Goal: Complete application form

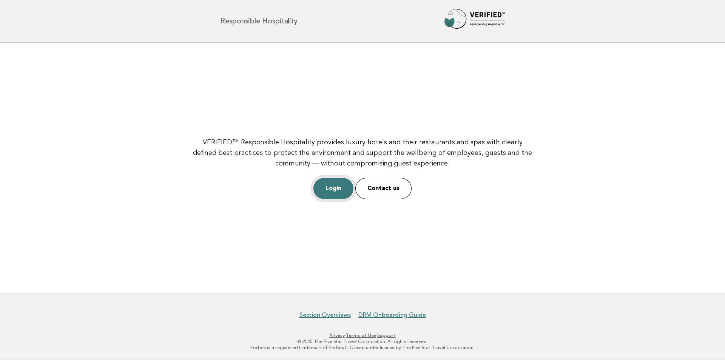
click at [334, 190] on link "Login" at bounding box center [333, 188] width 40 height 21
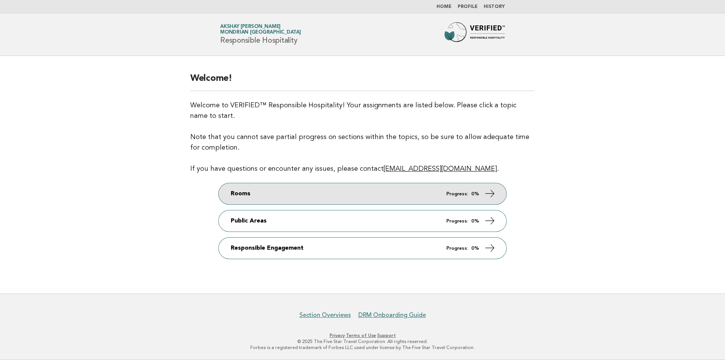
click at [367, 195] on link "Rooms Progress: 0%" at bounding box center [363, 193] width 288 height 21
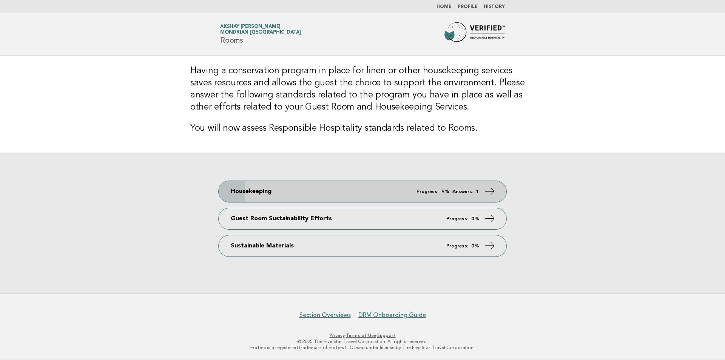
click at [490, 194] on icon at bounding box center [489, 191] width 11 height 11
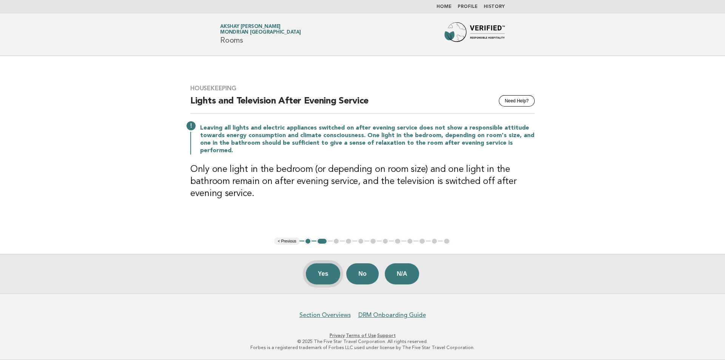
click at [316, 273] on button "Yes" at bounding box center [323, 273] width 35 height 21
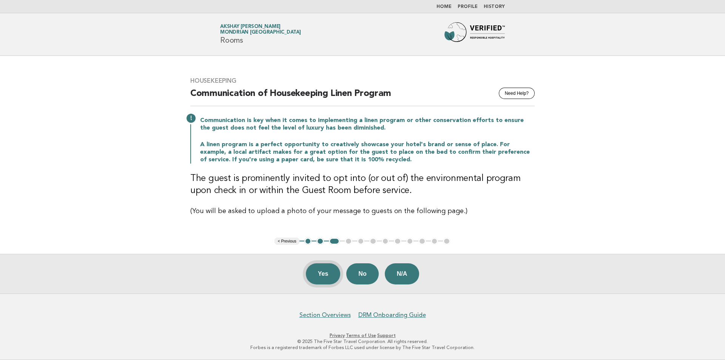
click at [320, 276] on button "Yes" at bounding box center [323, 273] width 35 height 21
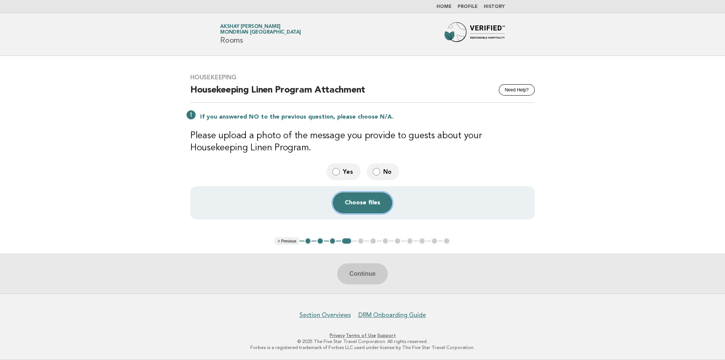
click at [361, 203] on button "Choose files" at bounding box center [363, 202] width 60 height 21
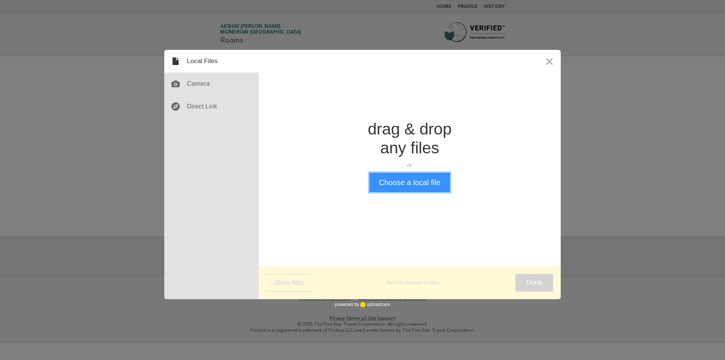
click at [410, 184] on button "Choose a local file" at bounding box center [409, 183] width 80 height 20
click at [422, 183] on button "Choose a local file" at bounding box center [409, 183] width 80 height 20
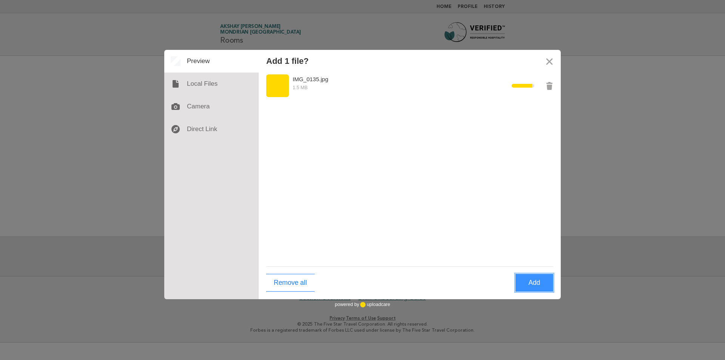
click at [539, 280] on button "Add" at bounding box center [534, 283] width 38 height 18
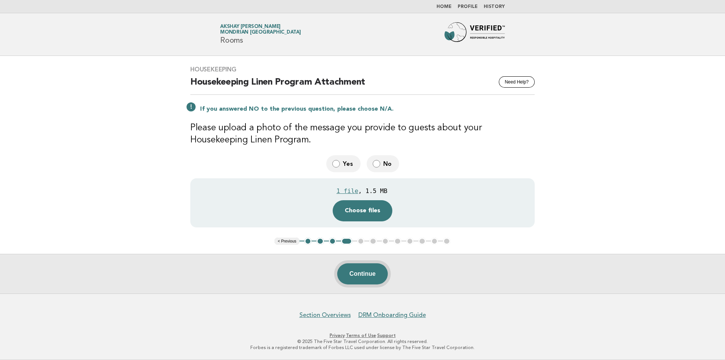
click at [363, 270] on button "Continue" at bounding box center [362, 273] width 50 height 21
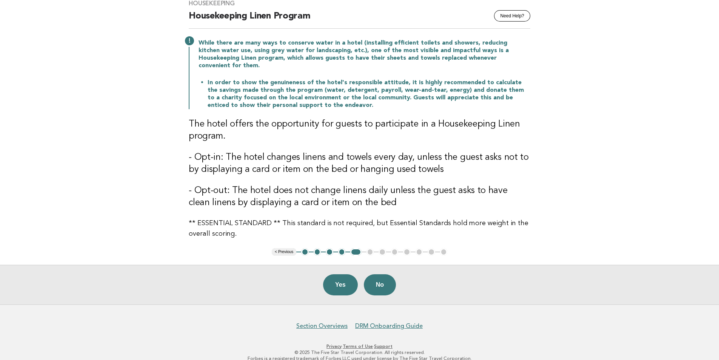
scroll to position [68, 0]
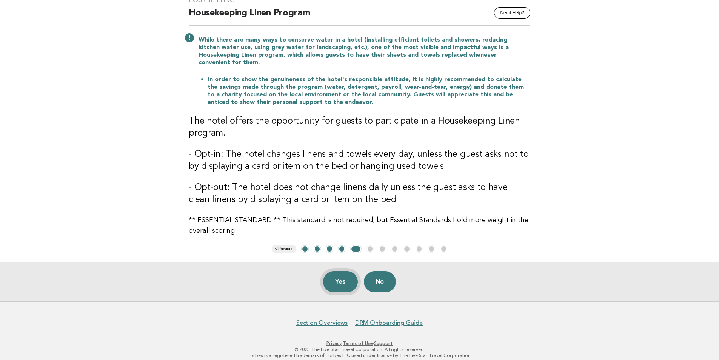
click at [341, 282] on button "Yes" at bounding box center [340, 281] width 35 height 21
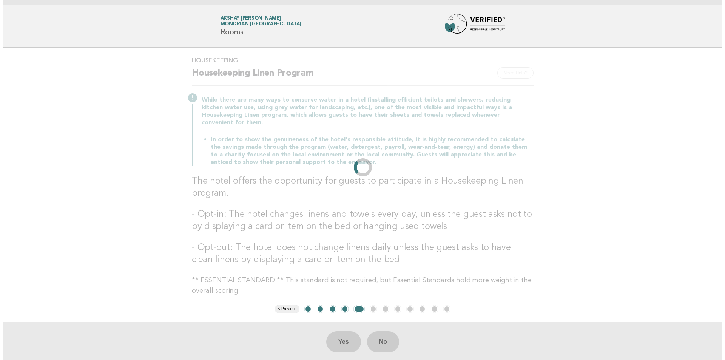
scroll to position [0, 0]
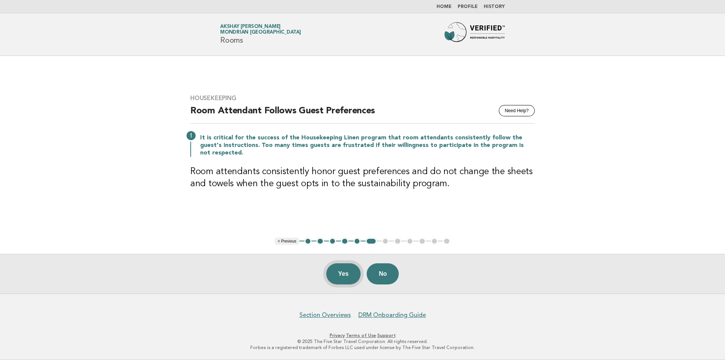
click at [339, 271] on button "Yes" at bounding box center [343, 273] width 35 height 21
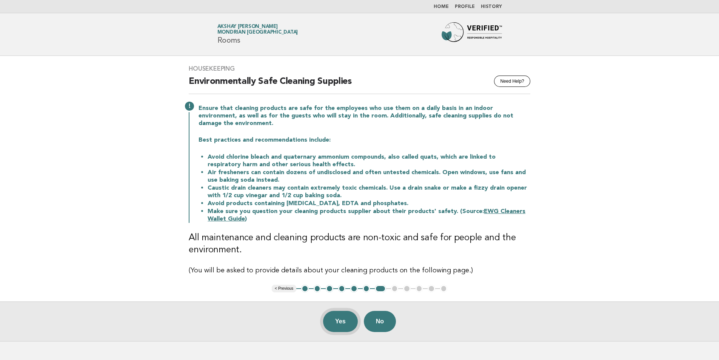
click at [343, 315] on button "Yes" at bounding box center [340, 321] width 35 height 21
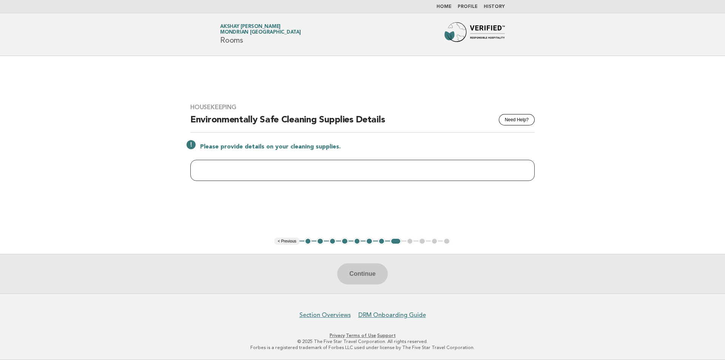
click at [306, 176] on input "text" at bounding box center [362, 170] width 344 height 21
